Goal: Information Seeking & Learning: Stay updated

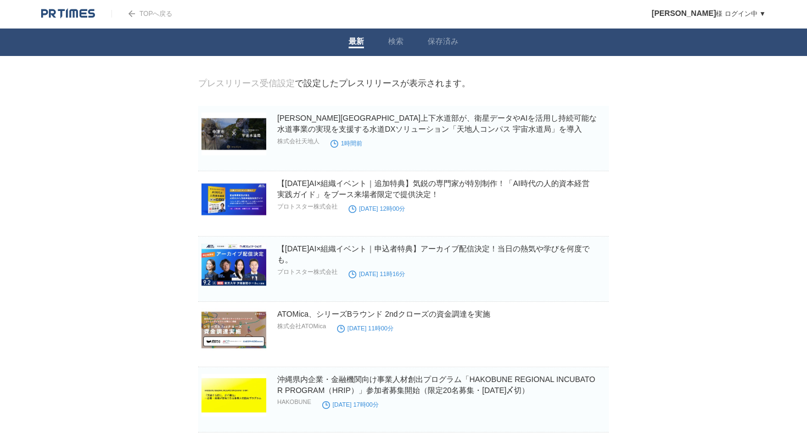
click at [163, 53] on nav "最新 検索 保存済み" at bounding box center [403, 42] width 807 height 27
